Goal: Complete application form: Complete application form

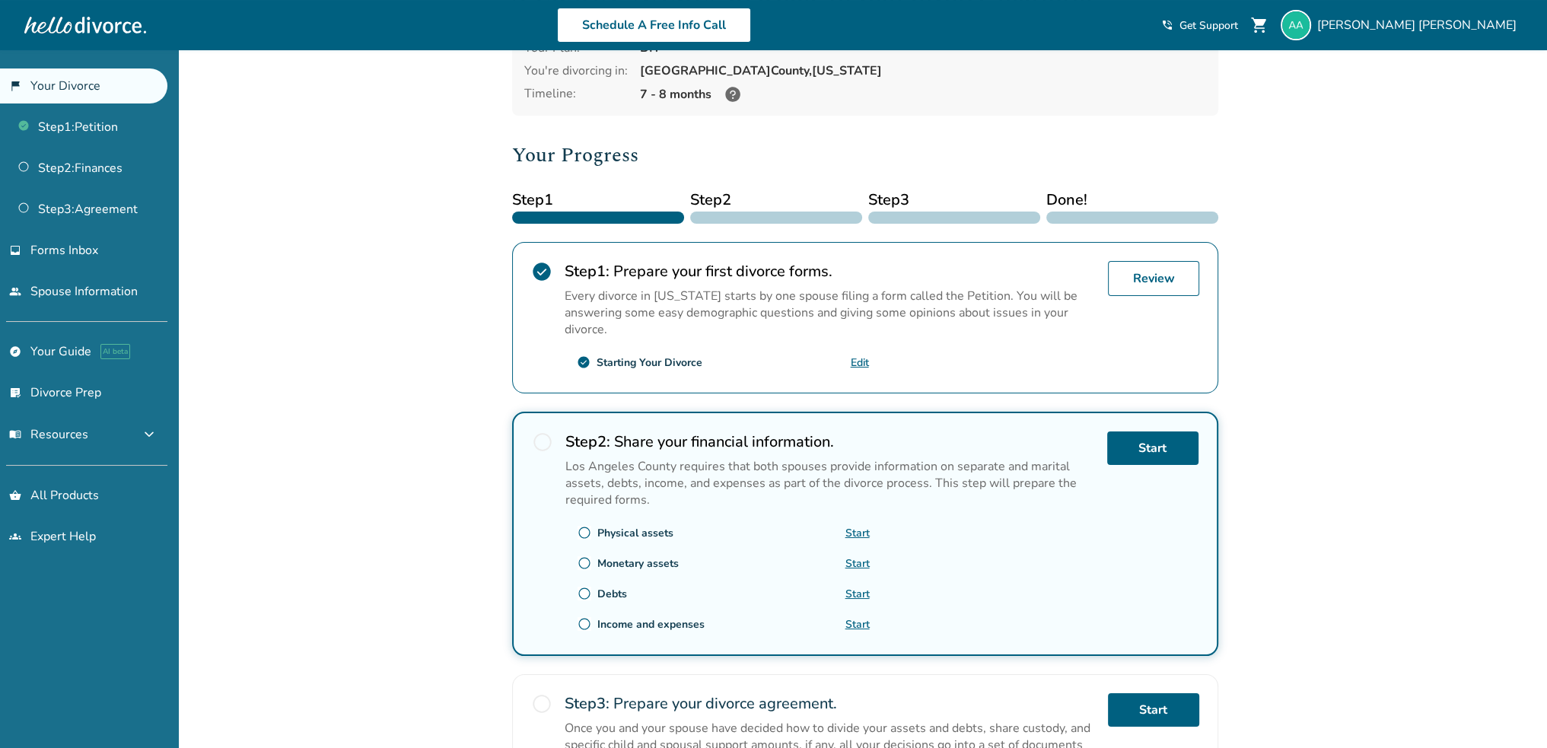
scroll to position [228, 0]
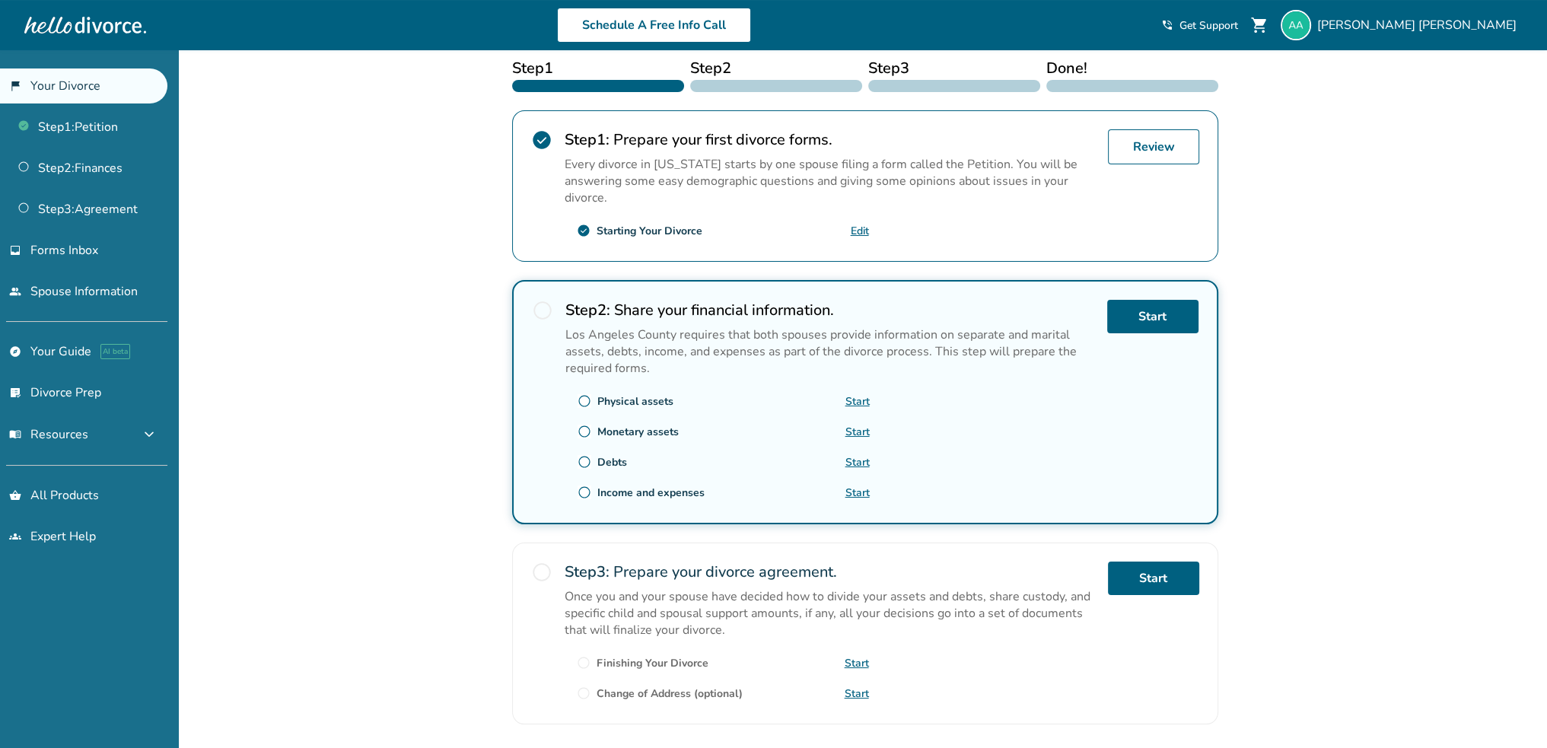
click at [861, 394] on link "Start" at bounding box center [858, 401] width 24 height 14
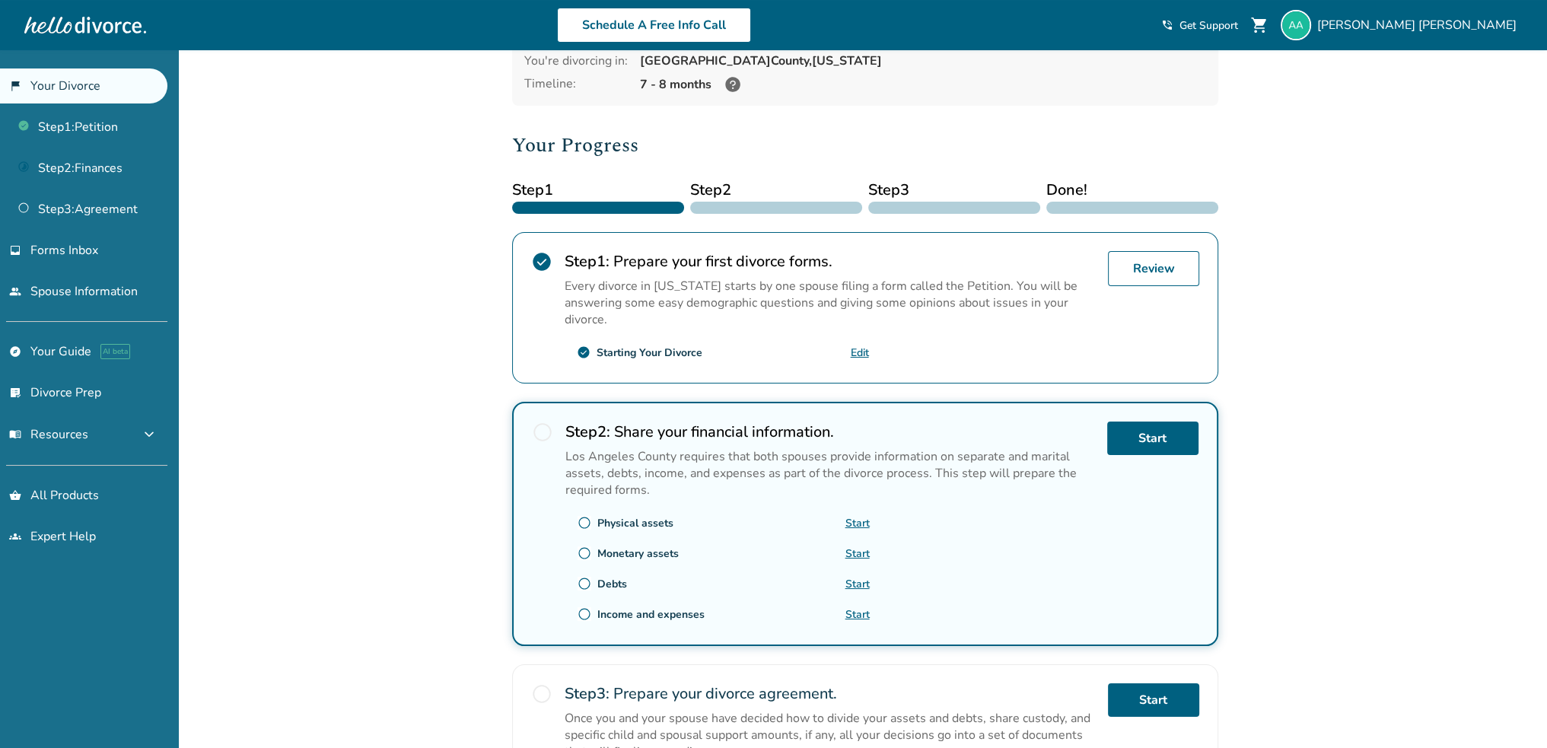
scroll to position [0, 0]
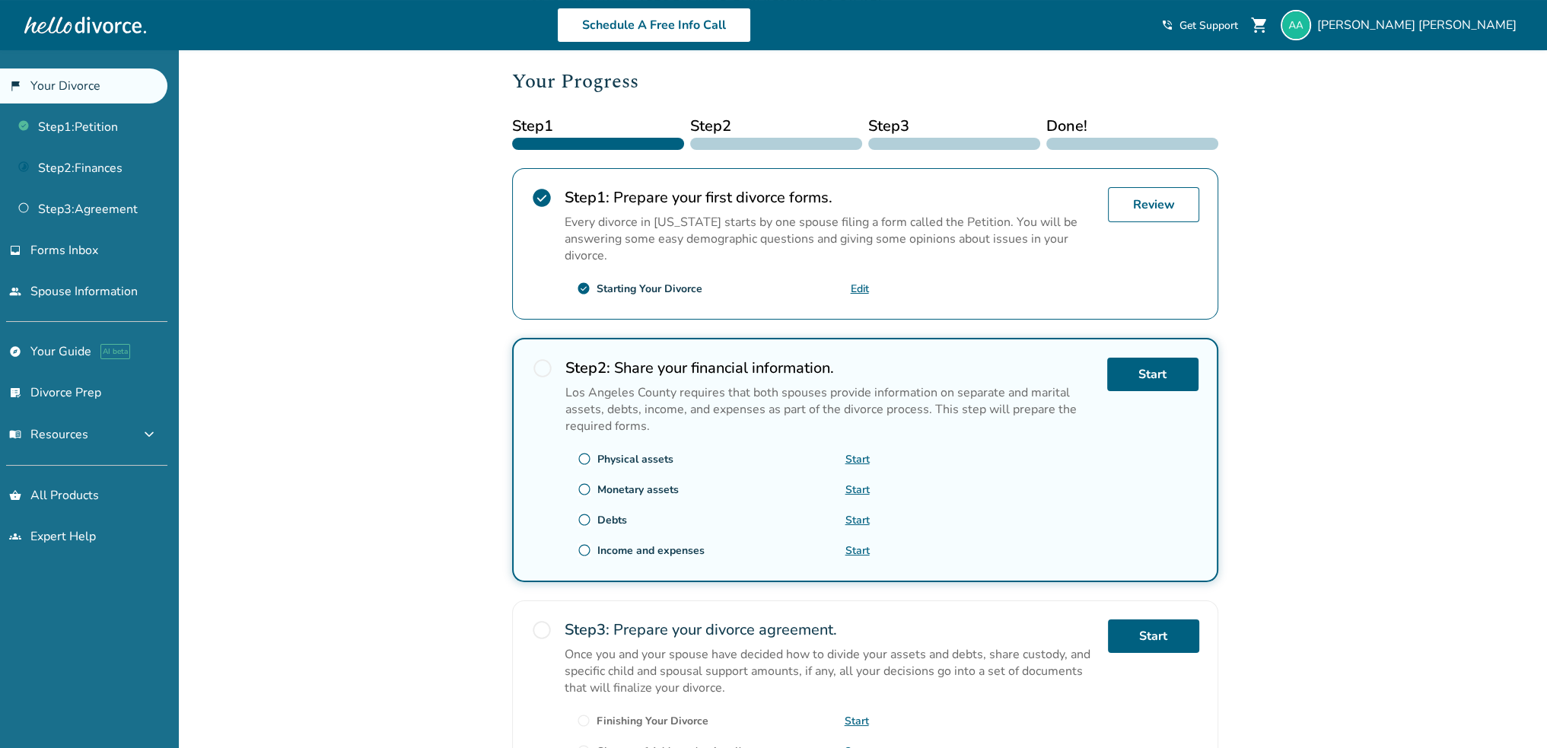
scroll to position [330, 0]
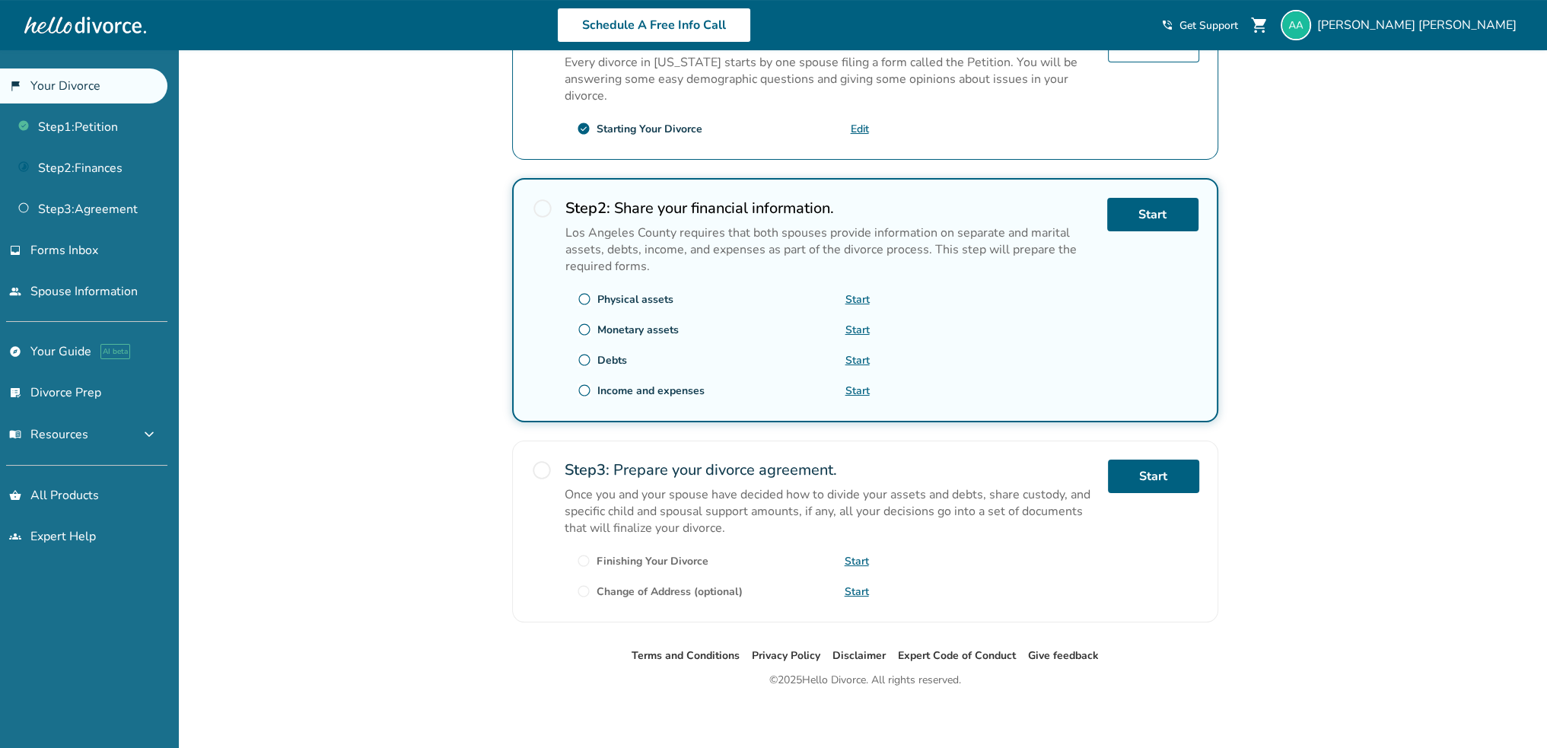
click at [592, 292] on div "radio_button_unchecked Physical assets" at bounding box center [626, 299] width 96 height 14
click at [584, 298] on span "radio_button_unchecked" at bounding box center [585, 299] width 14 height 14
click at [851, 298] on link "Start" at bounding box center [858, 299] width 24 height 14
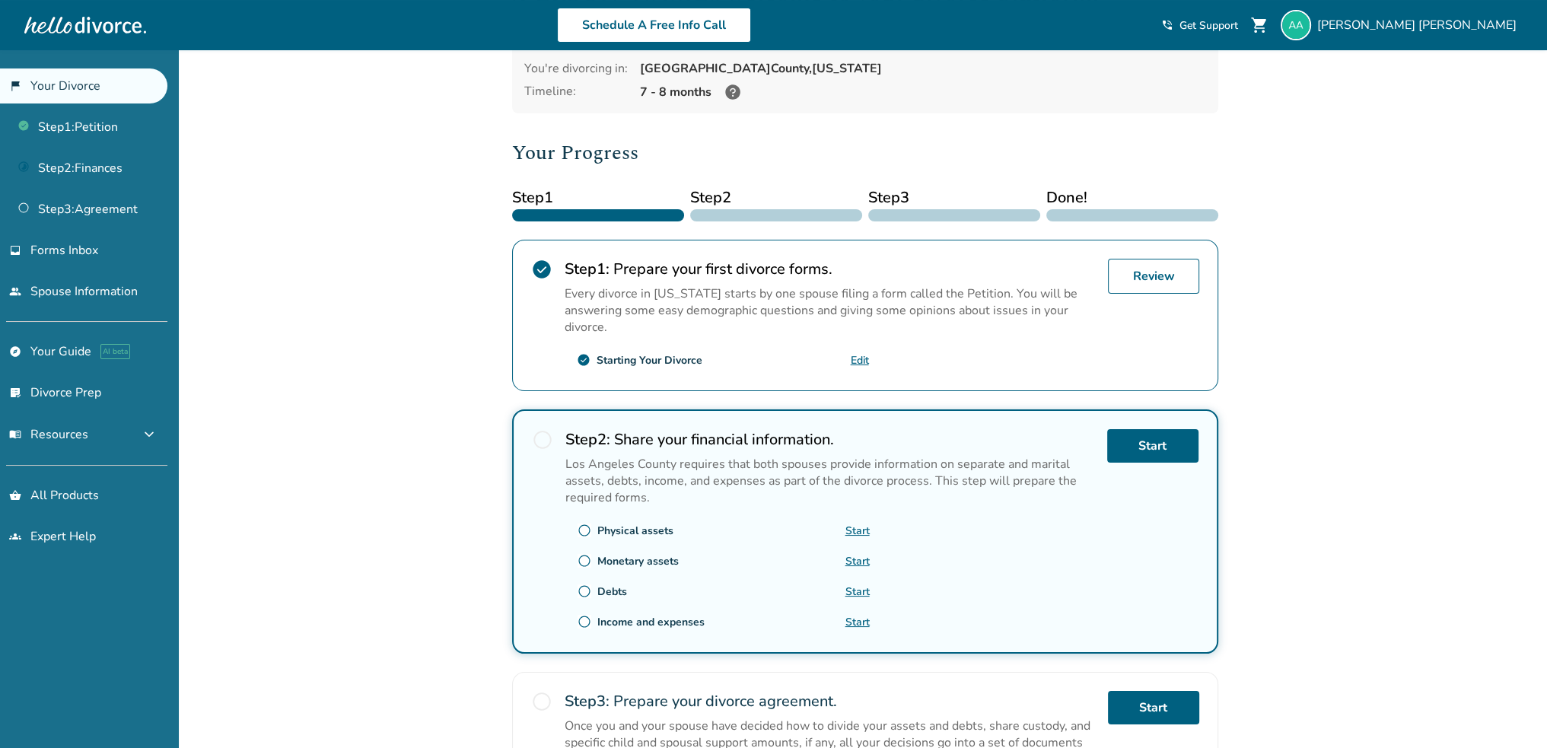
scroll to position [228, 0]
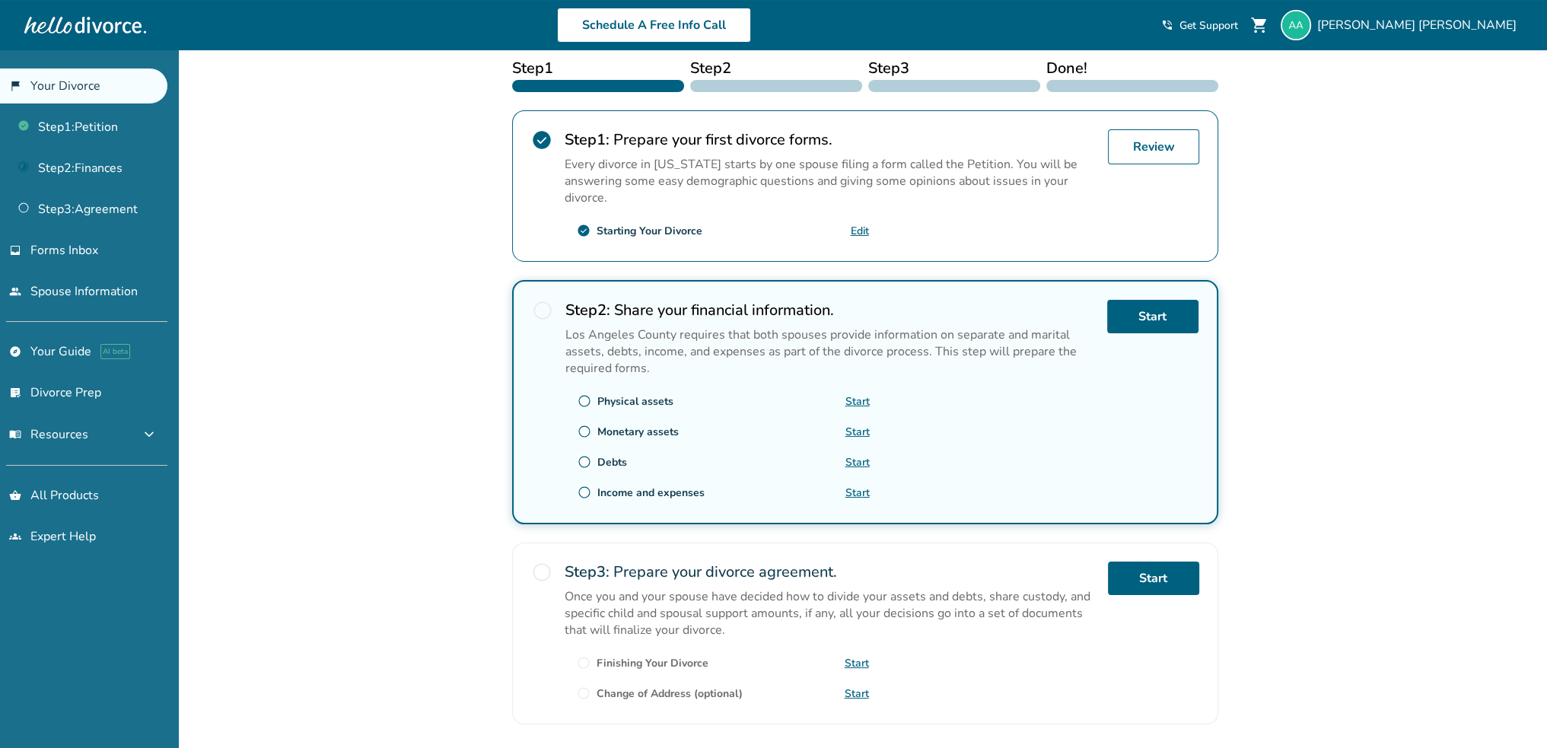
click at [546, 313] on span "radio_button_unchecked" at bounding box center [542, 310] width 21 height 21
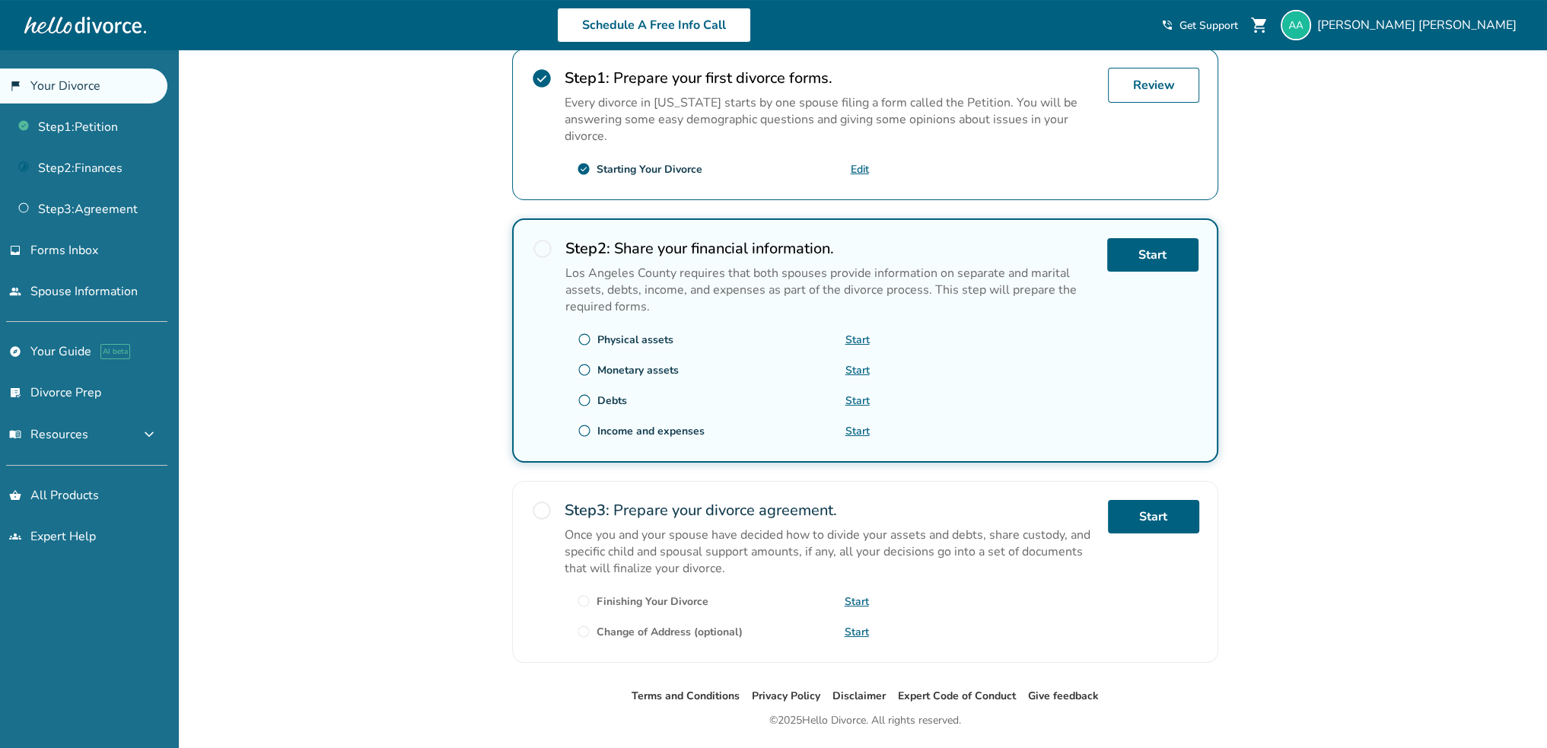
scroll to position [330, 0]
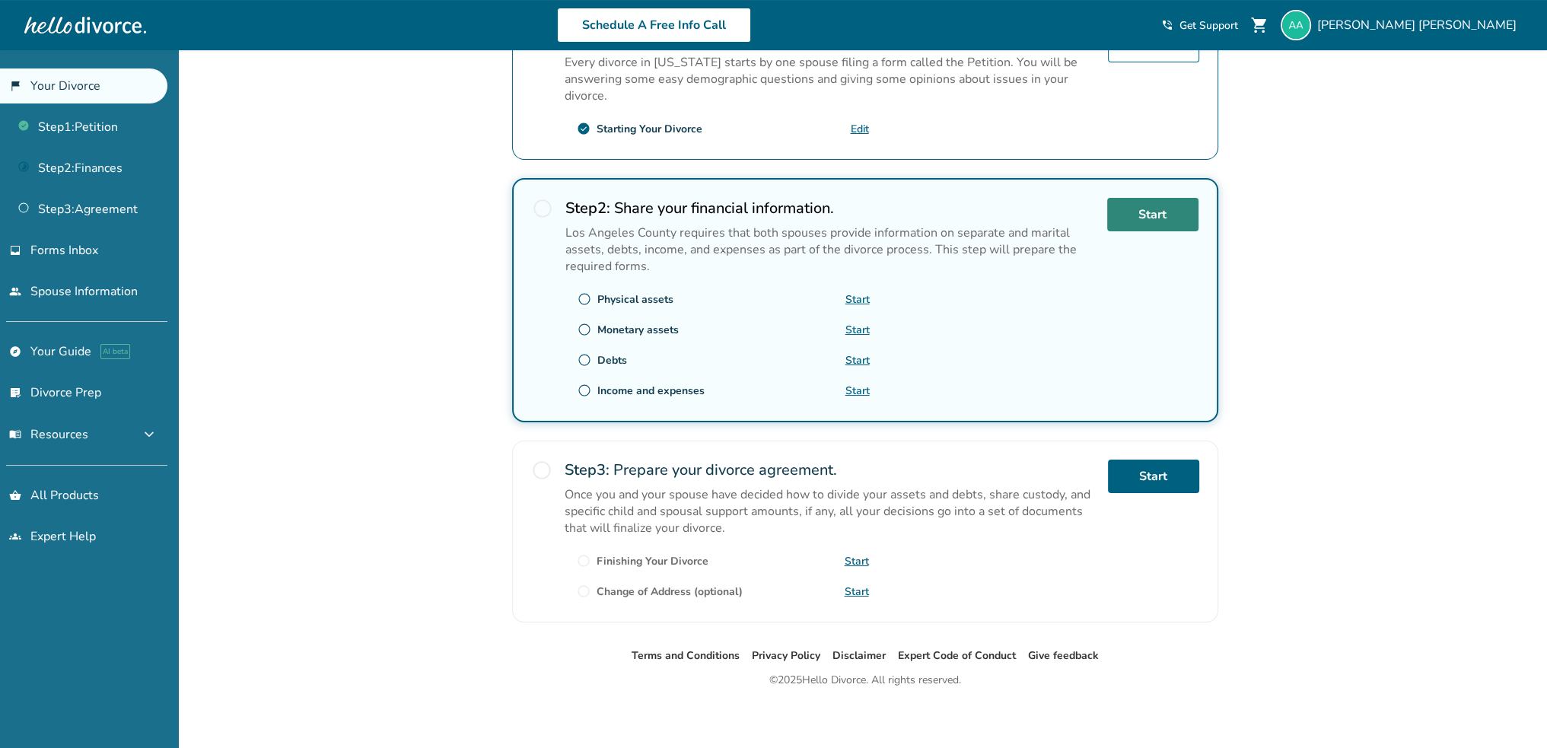
click at [1136, 209] on link "Start" at bounding box center [1152, 214] width 91 height 33
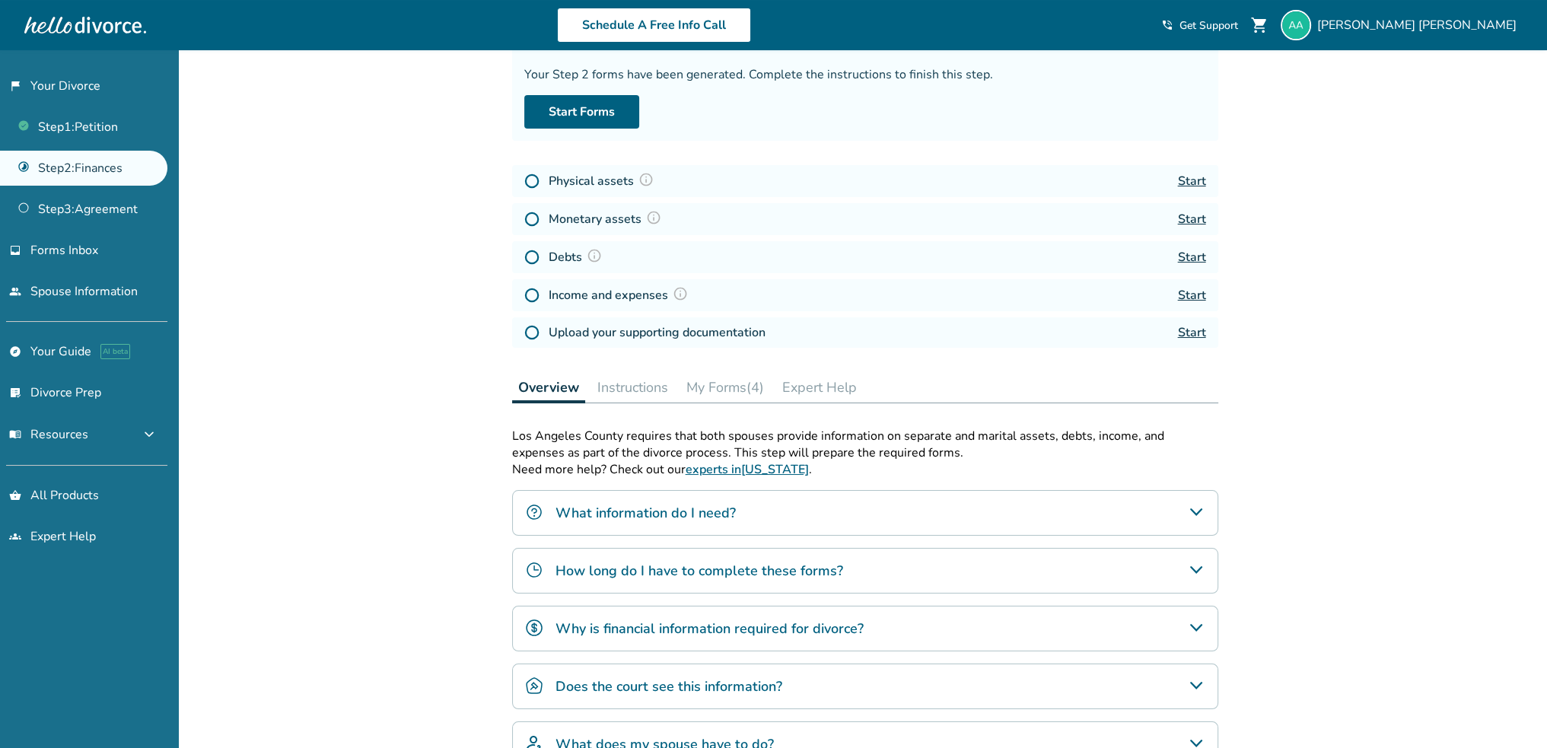
scroll to position [152, 0]
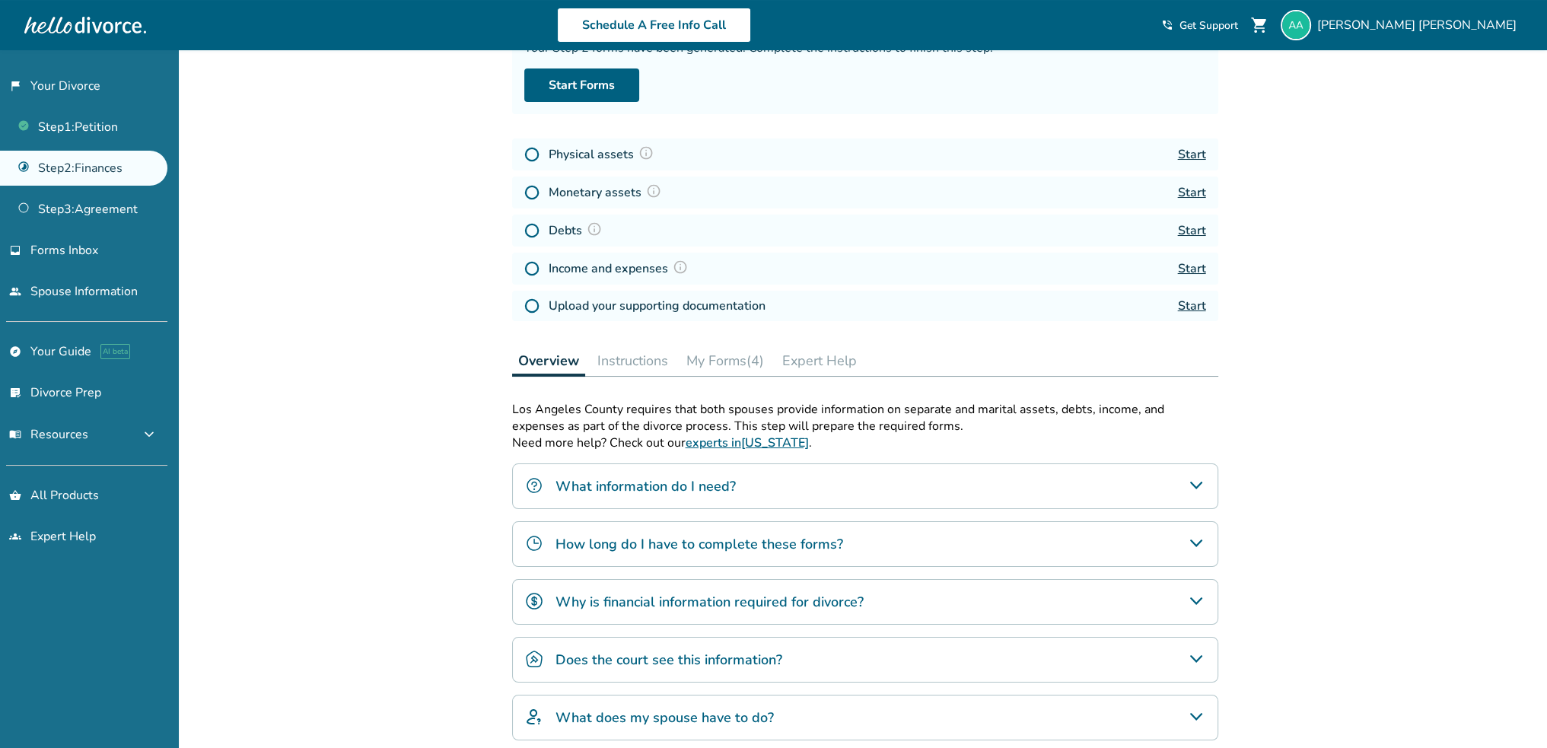
click at [723, 358] on button "My Forms (4)" at bounding box center [725, 361] width 90 height 30
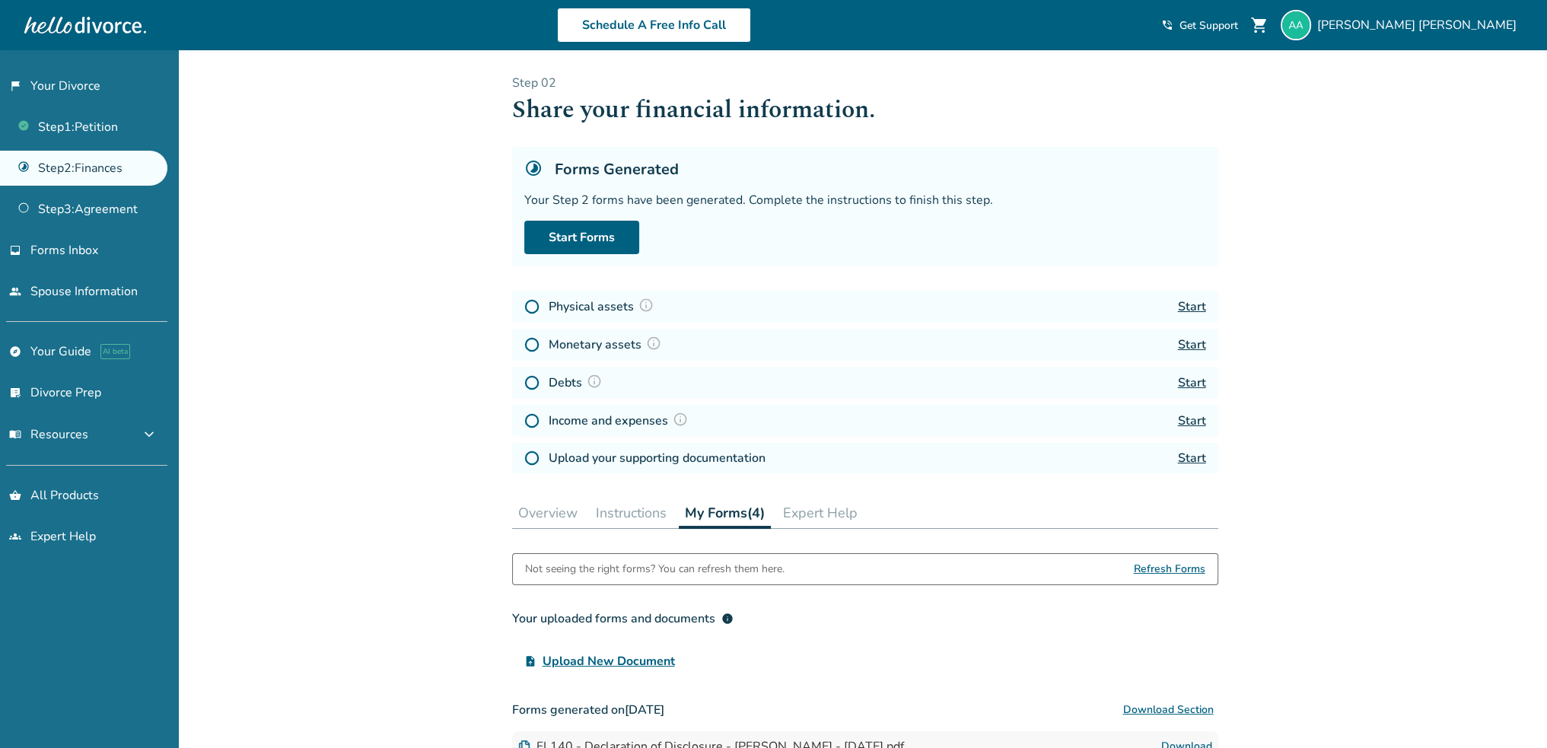
click at [645, 304] on img at bounding box center [646, 305] width 15 height 15
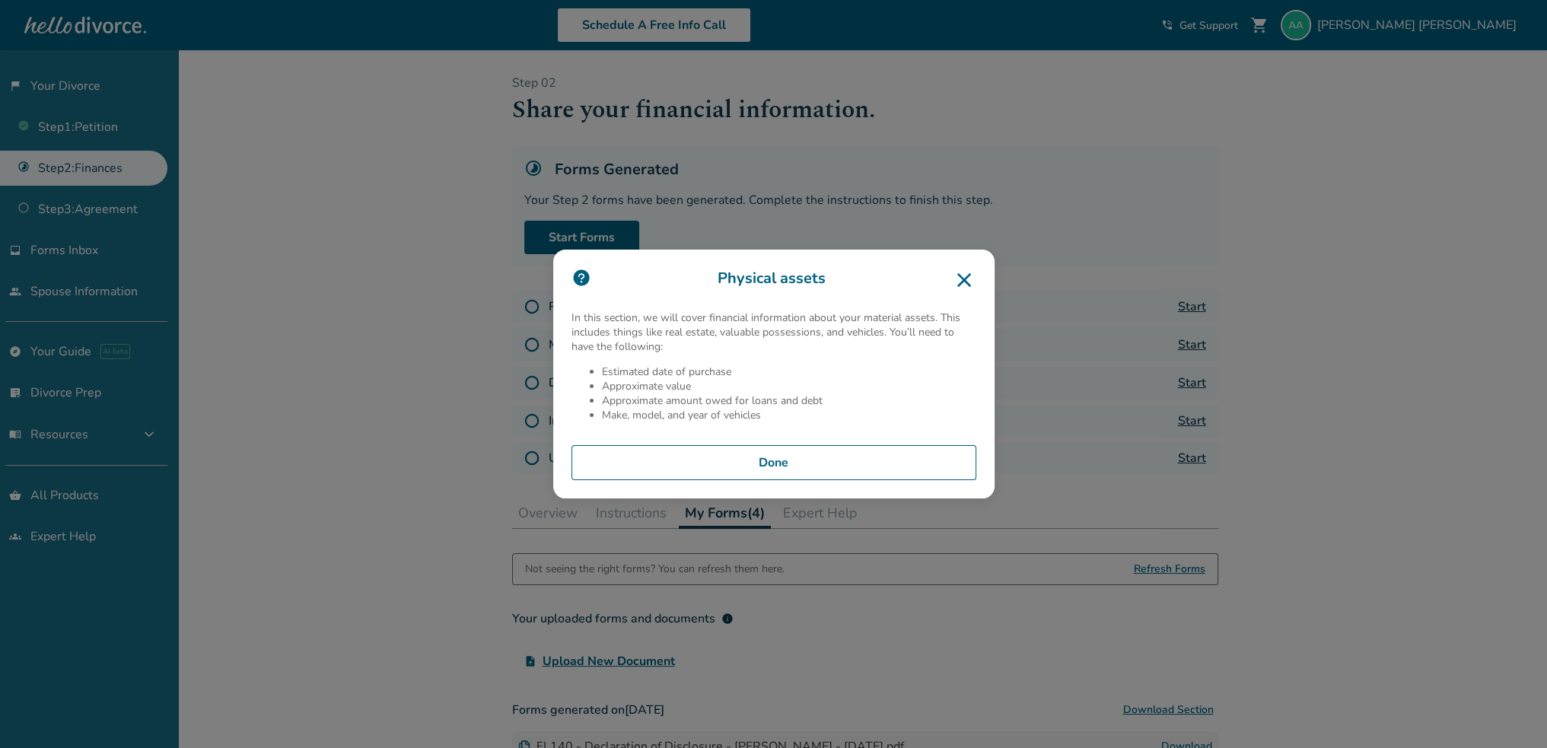
click at [976, 277] on icon at bounding box center [964, 280] width 24 height 24
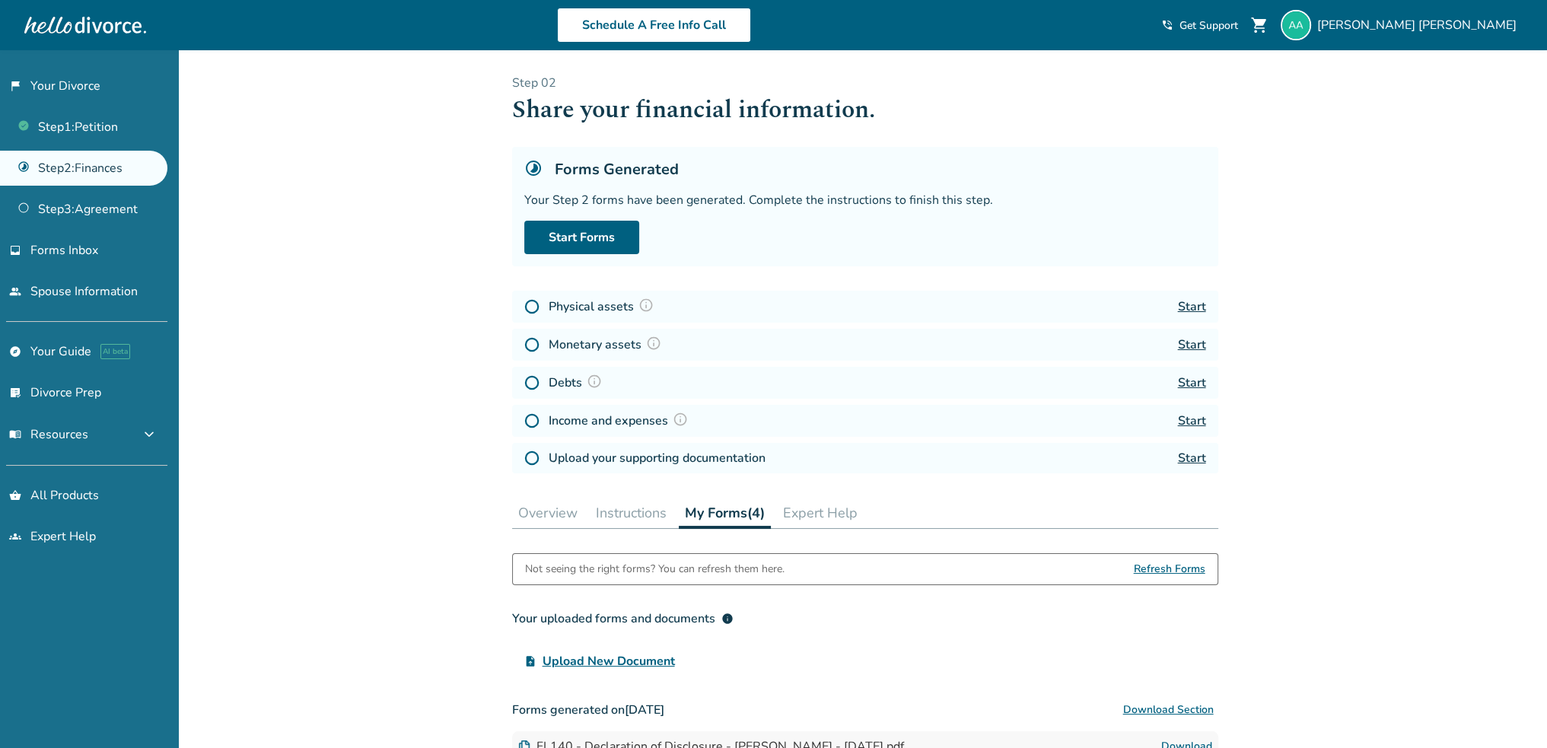
click at [1193, 304] on link "Start" at bounding box center [1192, 306] width 28 height 17
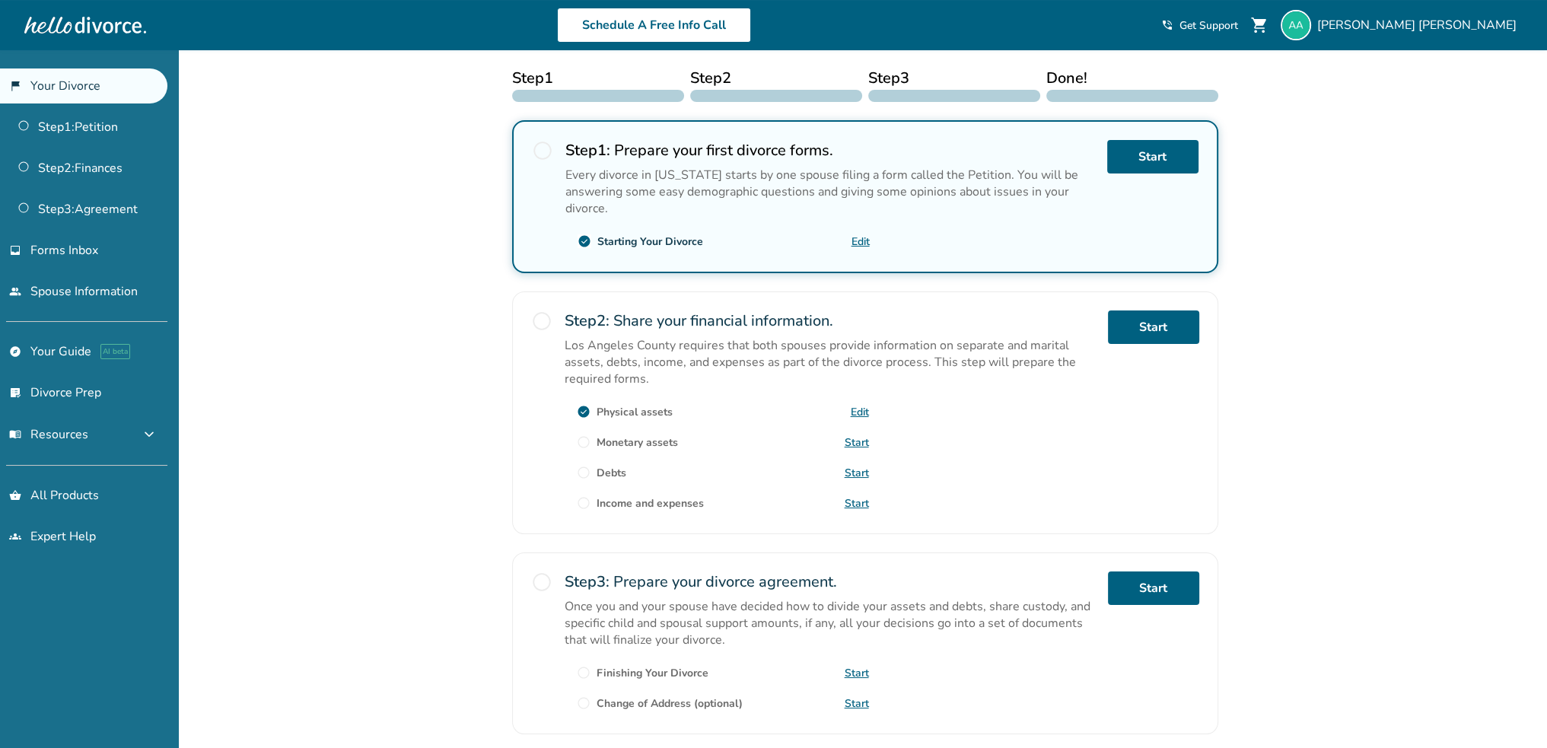
scroll to position [304, 0]
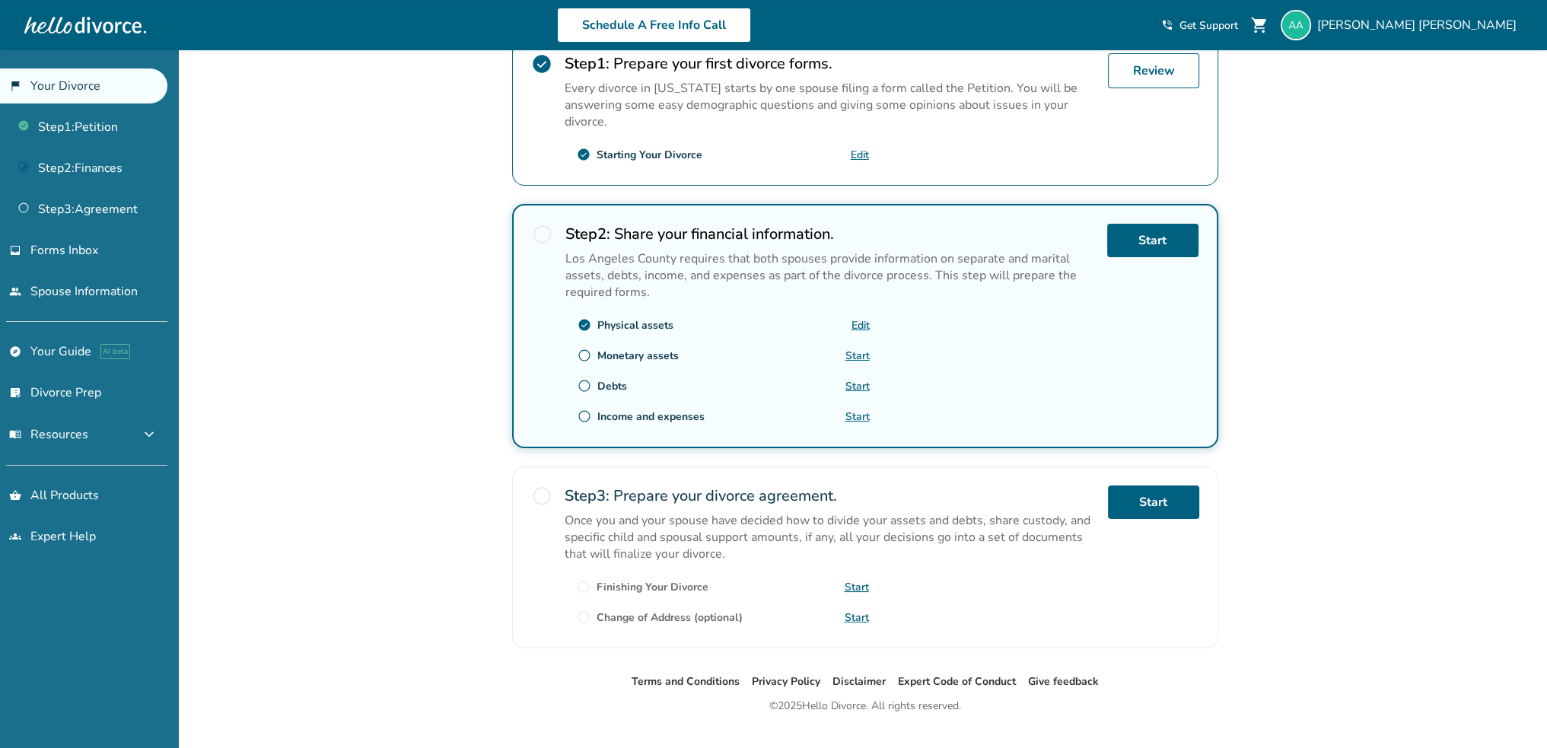
click at [855, 349] on link "Start" at bounding box center [858, 356] width 24 height 14
